Goal: Information Seeking & Learning: Learn about a topic

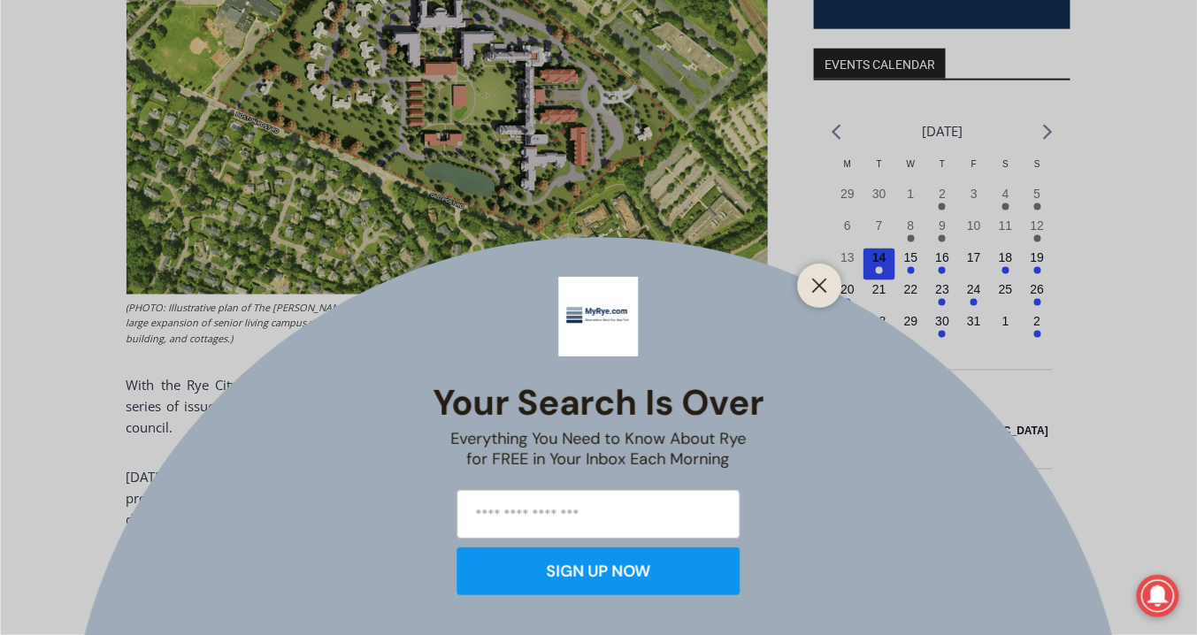
scroll to position [637, 0]
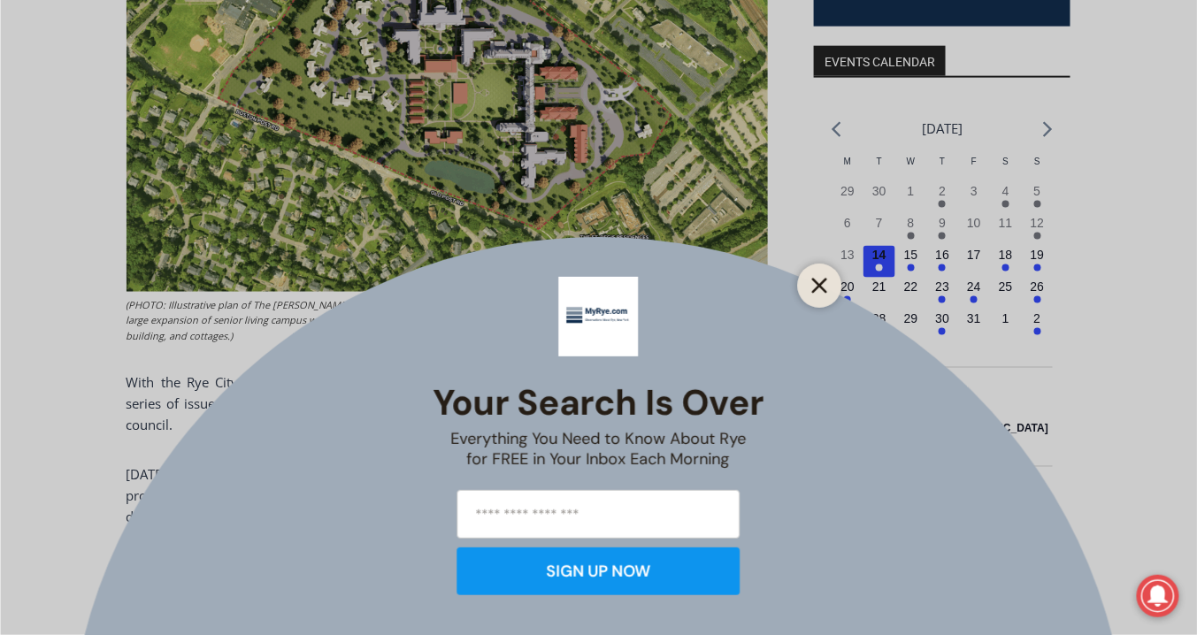
click at [823, 284] on icon "Close" at bounding box center [820, 286] width 16 height 16
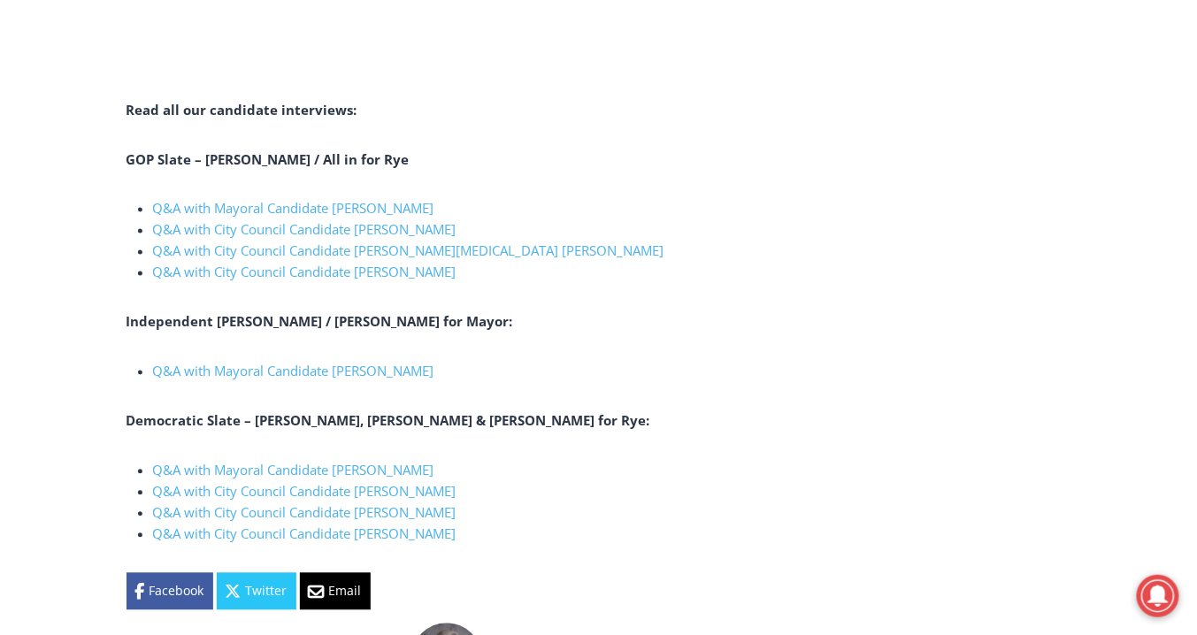
scroll to position [2830, 0]
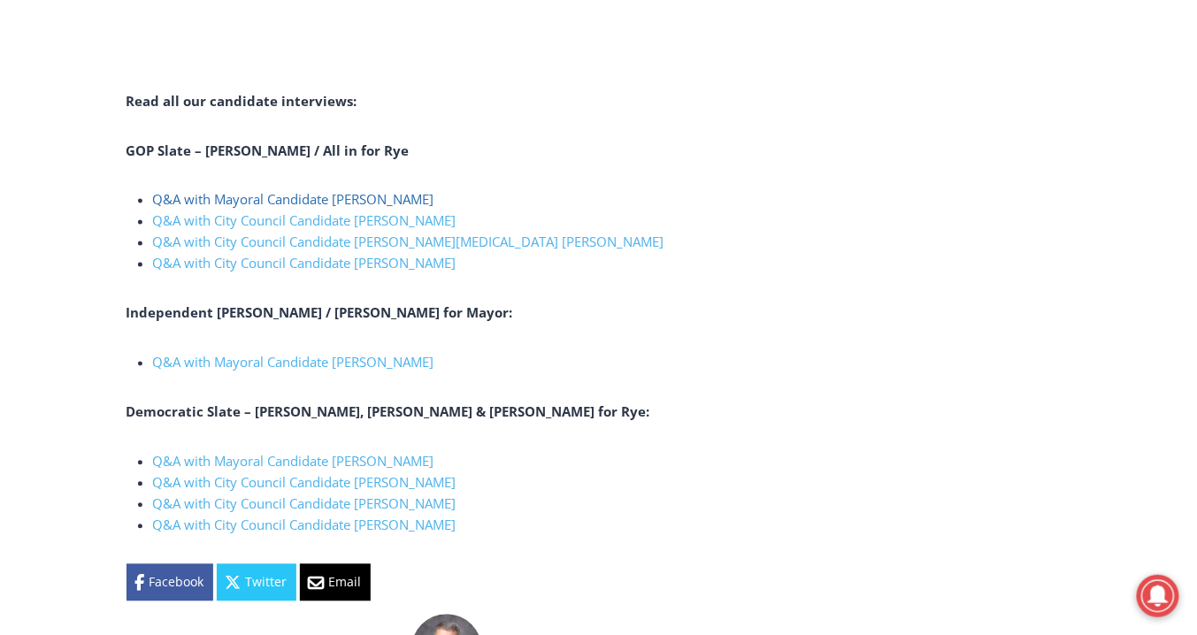
click at [221, 191] on link "Q&A with Mayoral Candidate [PERSON_NAME]" at bounding box center [293, 200] width 281 height 18
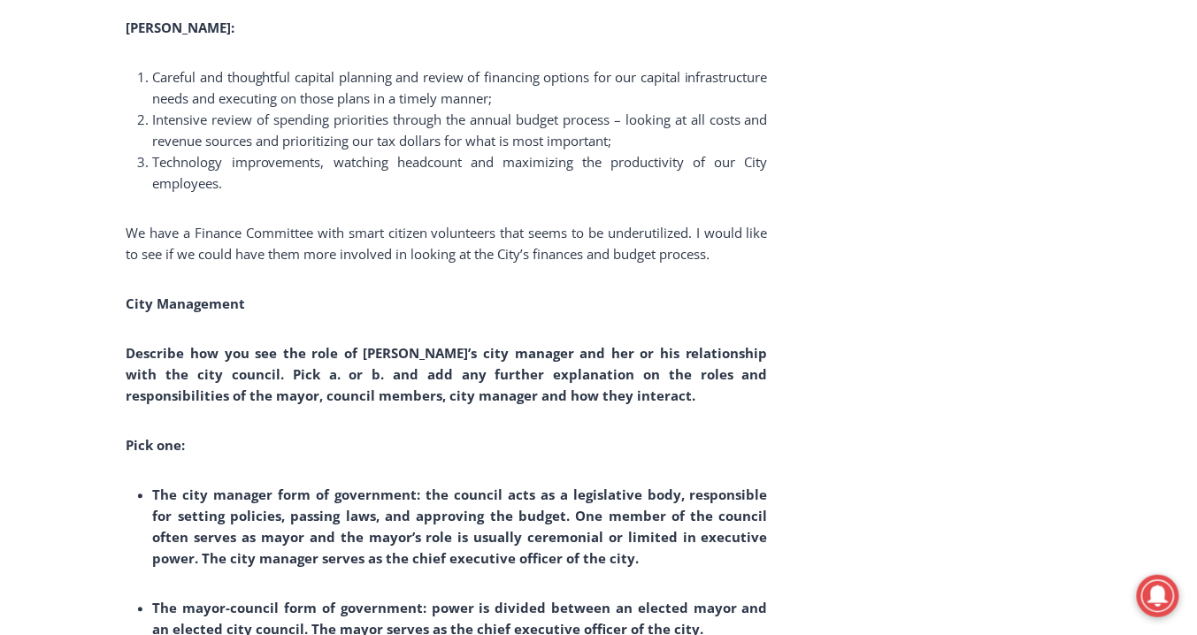
scroll to position [5165, 0]
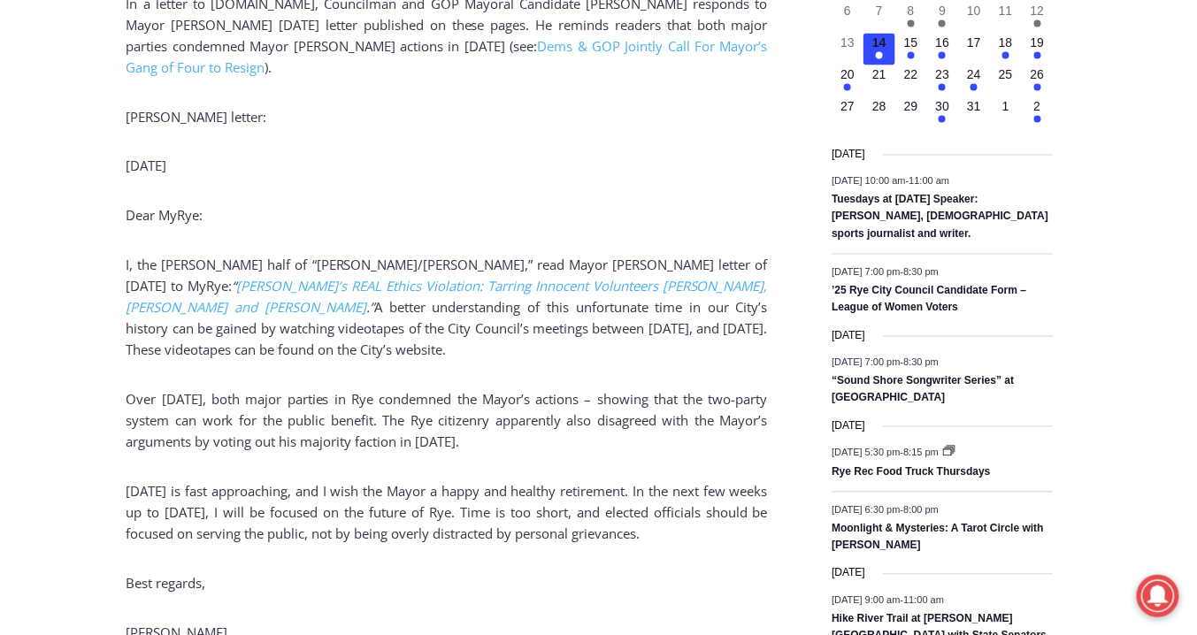
scroll to position [637, 0]
